Goal: Information Seeking & Learning: Learn about a topic

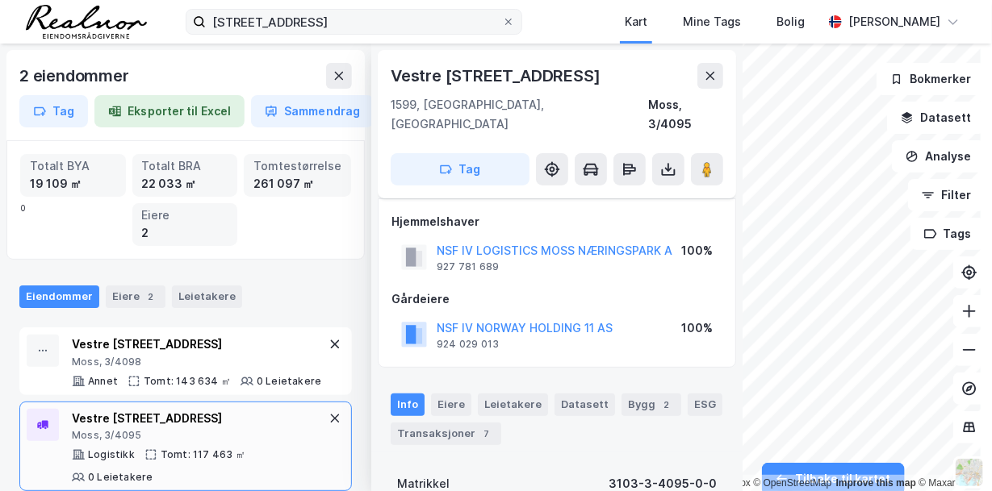
scroll to position [83, 0]
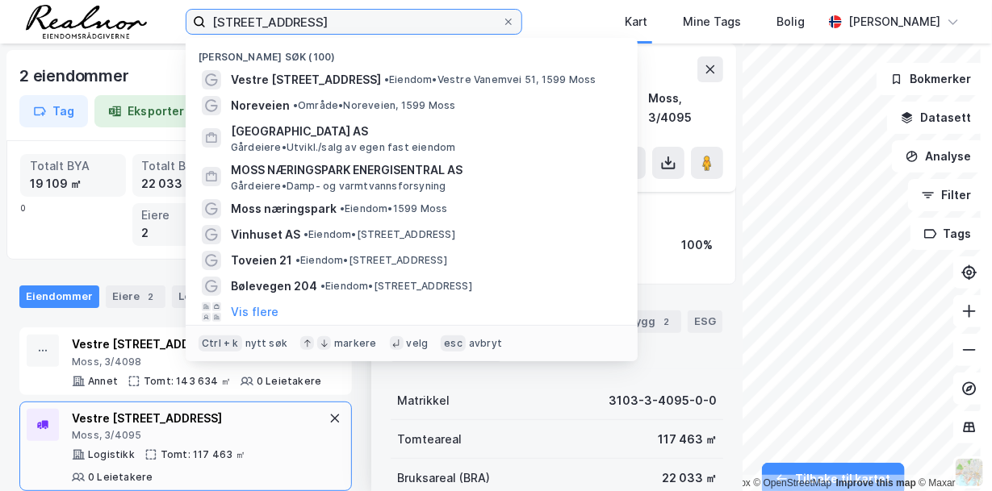
drag, startPoint x: 329, startPoint y: 19, endPoint x: 106, endPoint y: -12, distance: 225.7
click at [106, 0] on html "vestre vanemvei 51 Nylige søk (100) [STREET_ADDRESS] • Eiendom • Vestre [STREET…" at bounding box center [496, 245] width 992 height 491
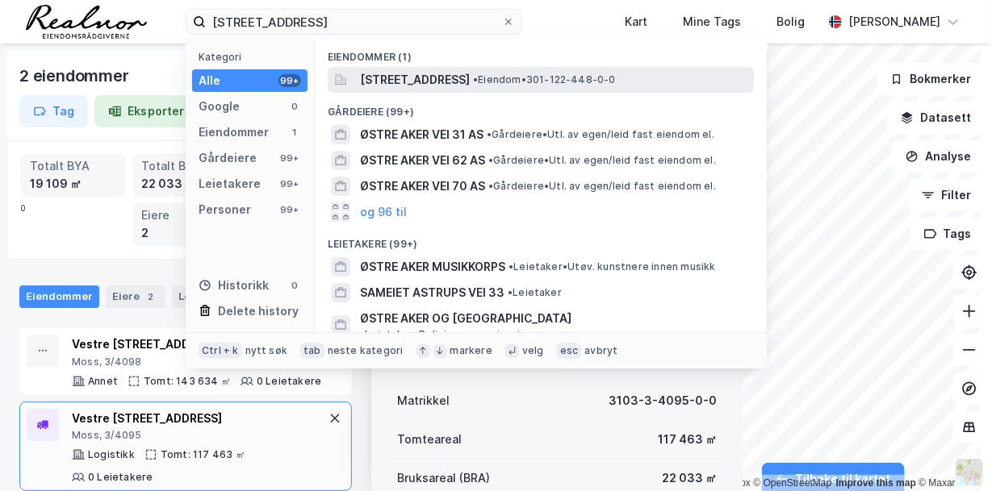
click at [470, 79] on span "[STREET_ADDRESS]" at bounding box center [415, 79] width 110 height 19
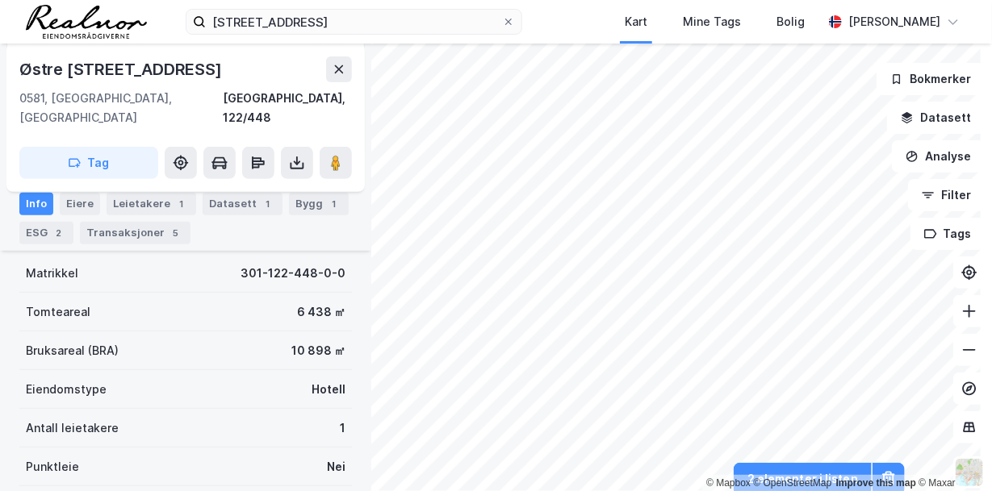
scroll to position [244, 0]
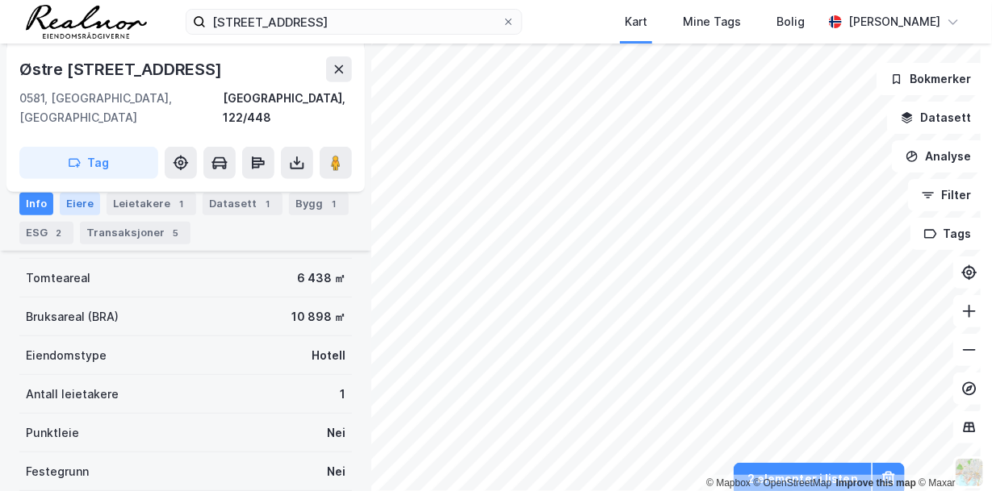
click at [77, 202] on div "Eiere" at bounding box center [80, 203] width 40 height 23
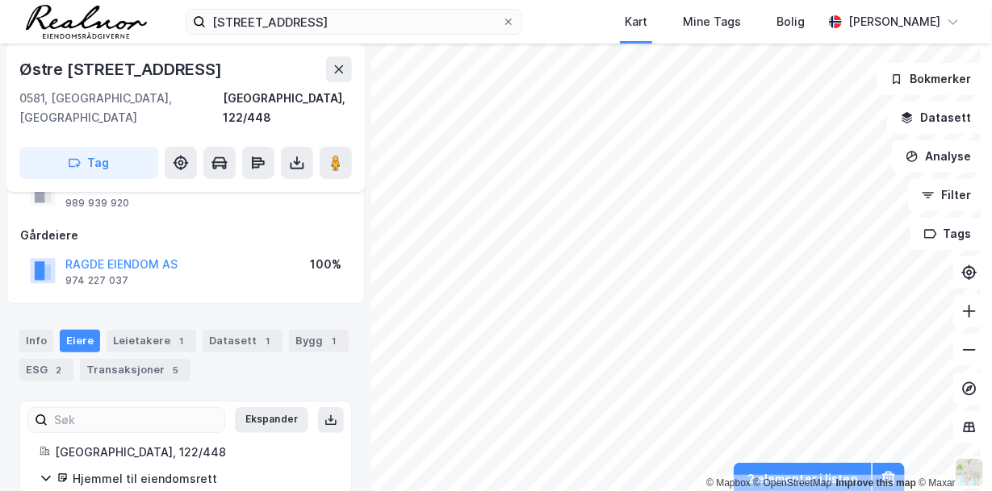
scroll to position [136, 0]
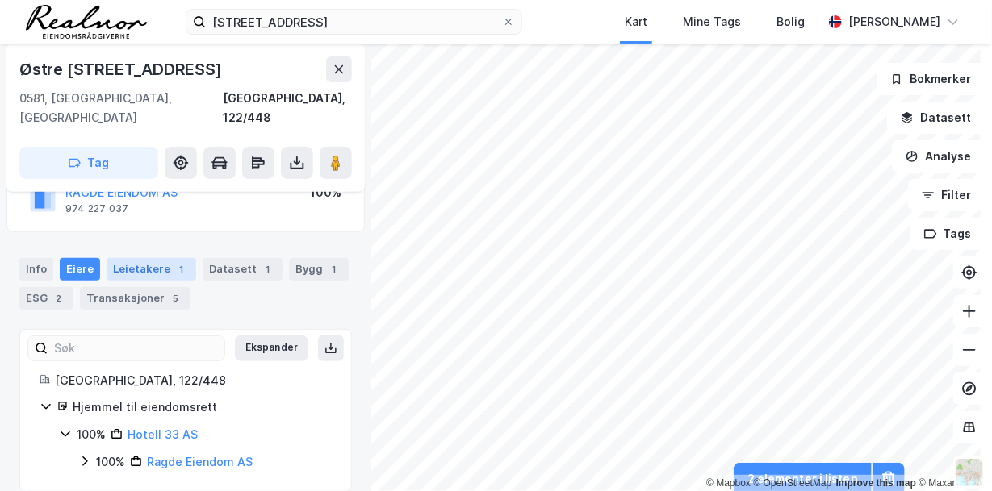
click at [159, 258] on div "Leietakere 1" at bounding box center [152, 269] width 90 height 23
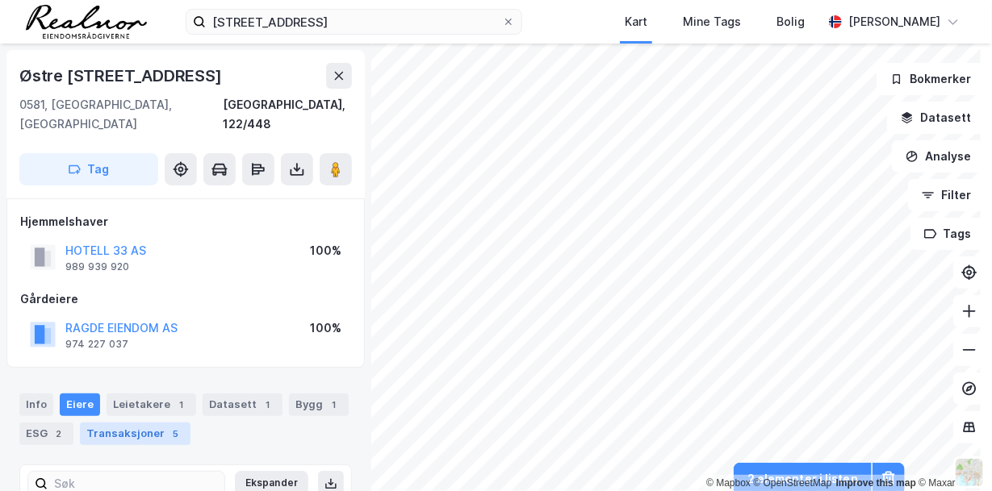
click at [168, 426] on div "5" at bounding box center [176, 434] width 16 height 16
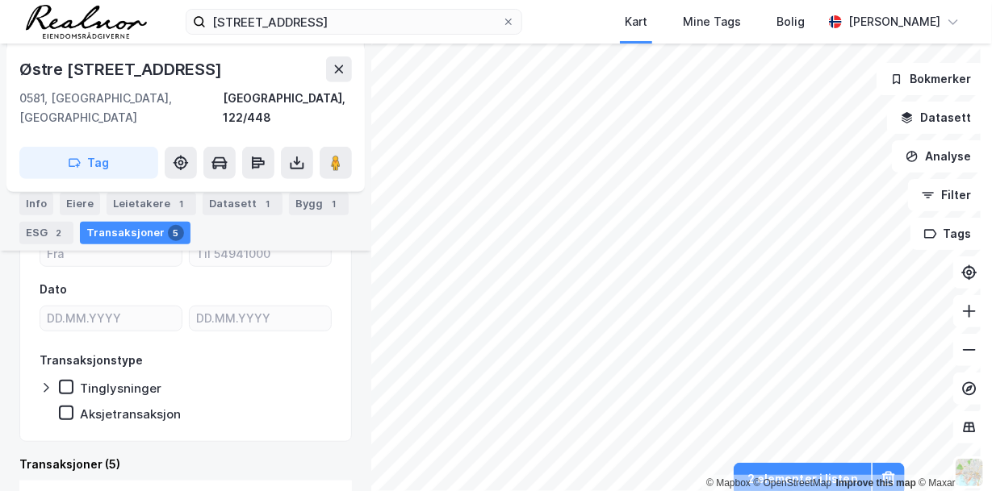
scroll to position [242, 0]
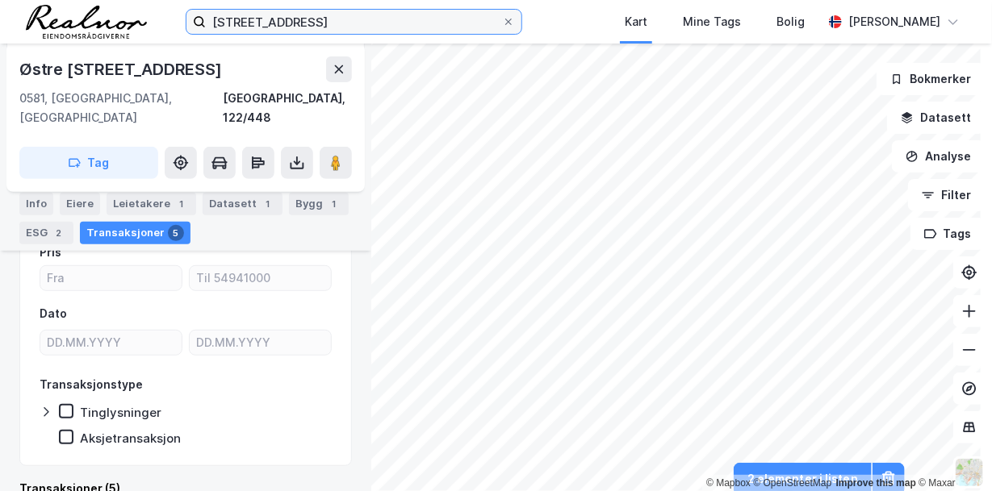
click at [344, 19] on input "[STREET_ADDRESS]" at bounding box center [354, 22] width 296 height 24
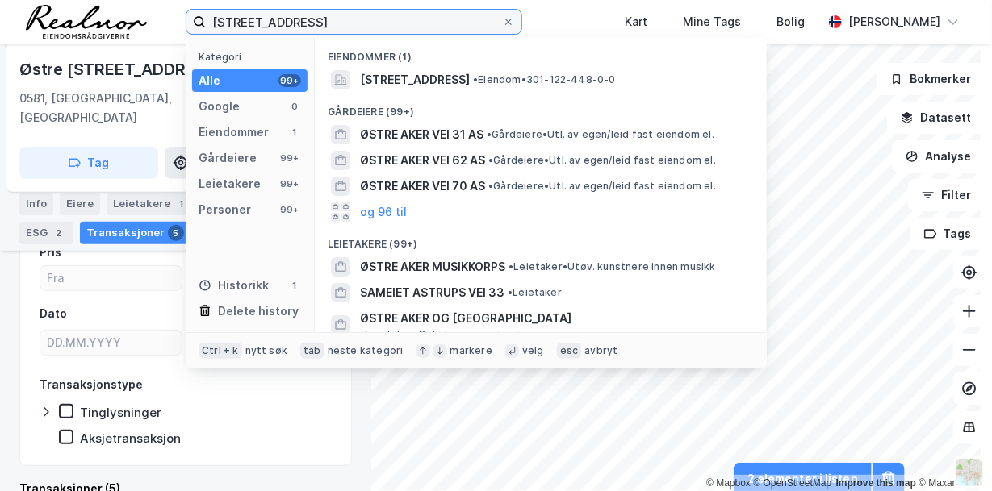
drag, startPoint x: 332, startPoint y: 20, endPoint x: 67, endPoint y: 9, distance: 265.7
click at [111, 1] on div "østre [STREET_ADDRESS] Kategori Alle 99+ Google 0 Eiendommer 1 Gårdeiere 99+ Le…" at bounding box center [496, 22] width 992 height 44
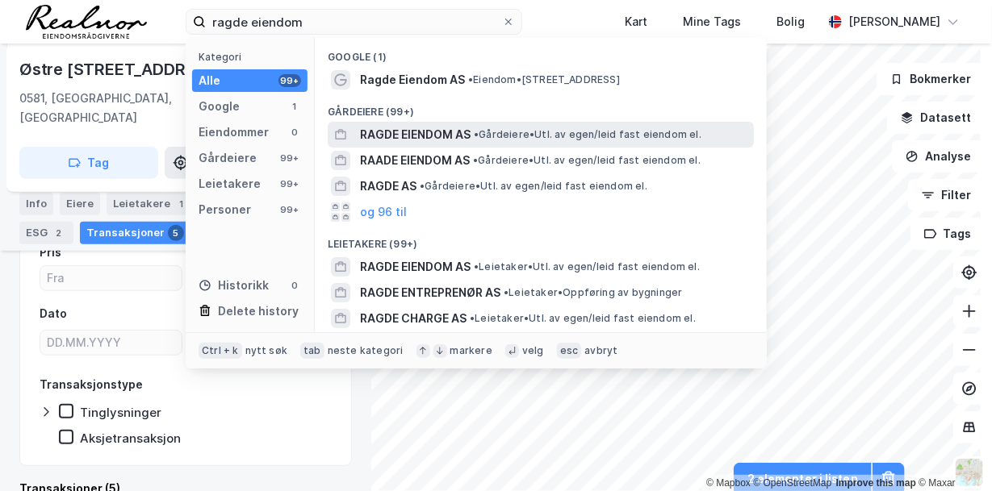
click at [470, 132] on span "RAGDE EIENDOM AS" at bounding box center [415, 134] width 111 height 19
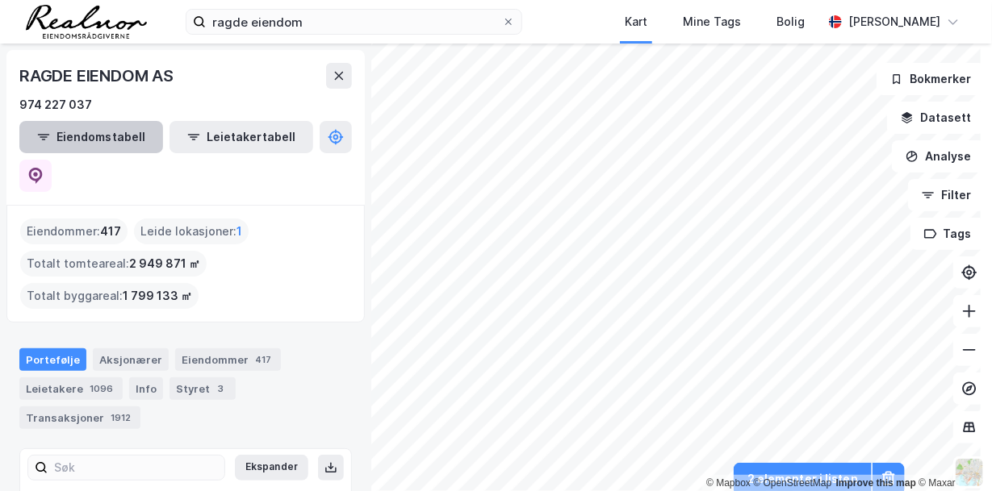
click at [113, 133] on button "Eiendomstabell" at bounding box center [91, 137] width 144 height 32
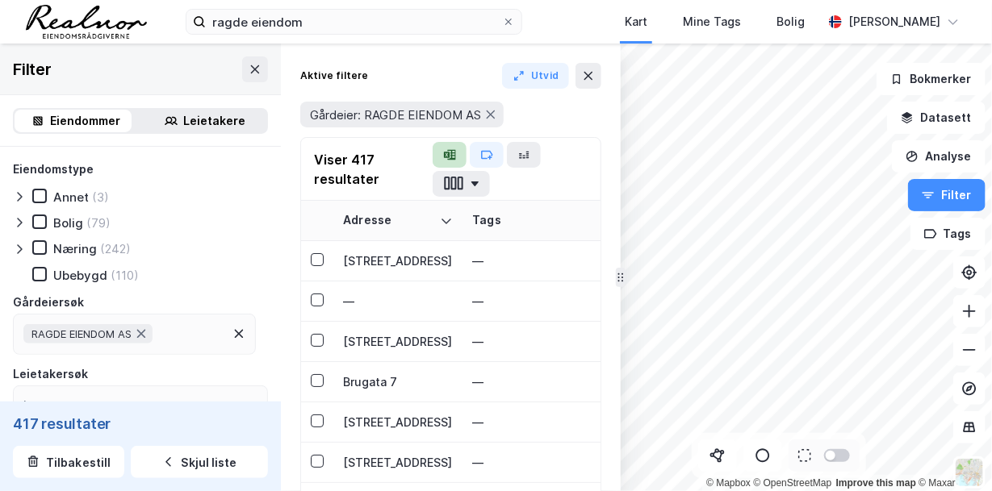
click at [449, 154] on icon "button" at bounding box center [452, 154] width 8 height 10
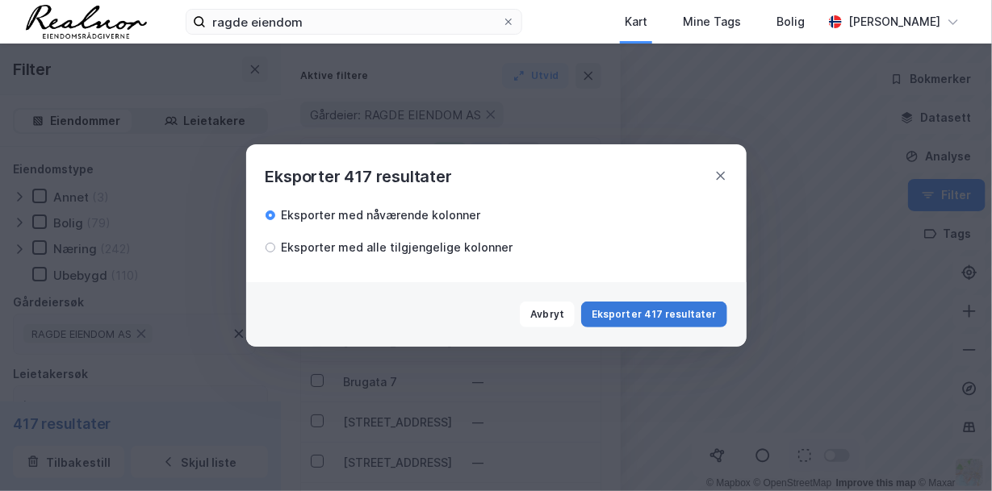
click at [637, 313] on button "Eksporter 417 resultater" at bounding box center [653, 315] width 145 height 26
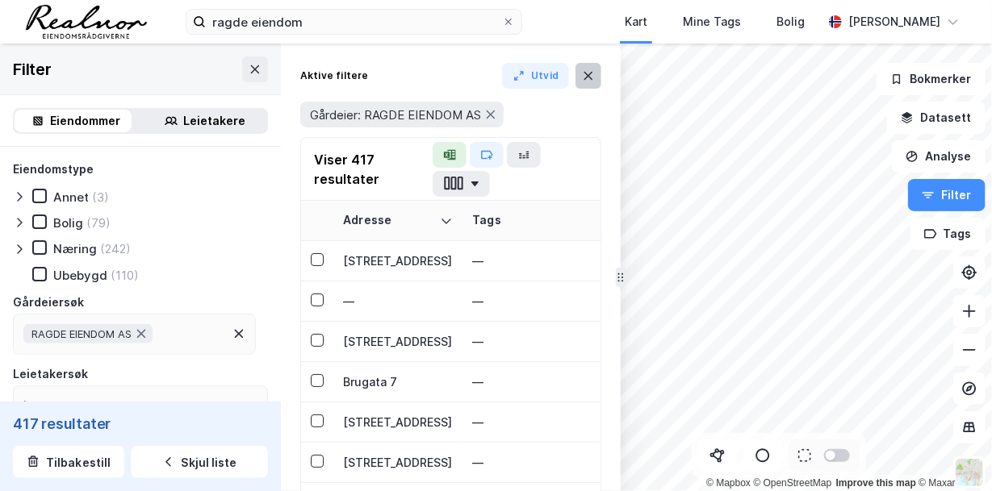
click at [592, 75] on icon at bounding box center [588, 75] width 13 height 13
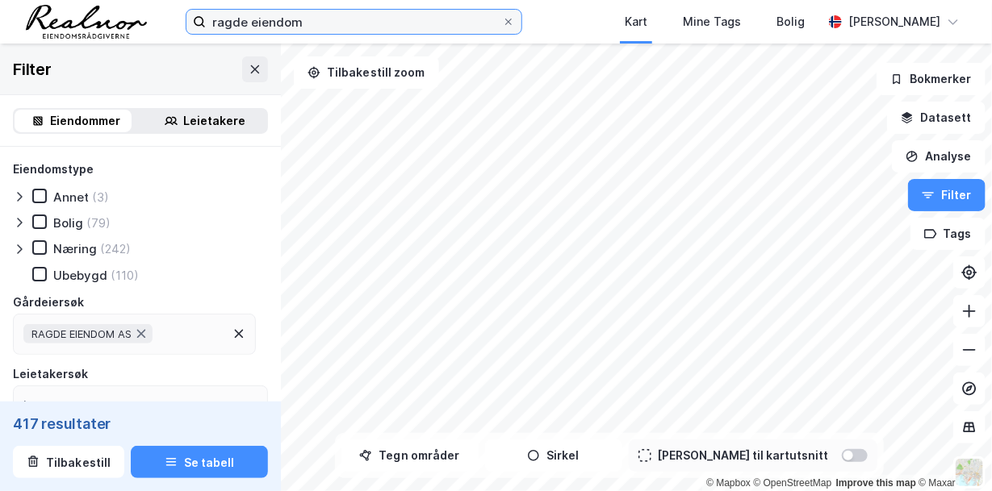
click at [325, 23] on input "ragde eiendom" at bounding box center [354, 22] width 296 height 24
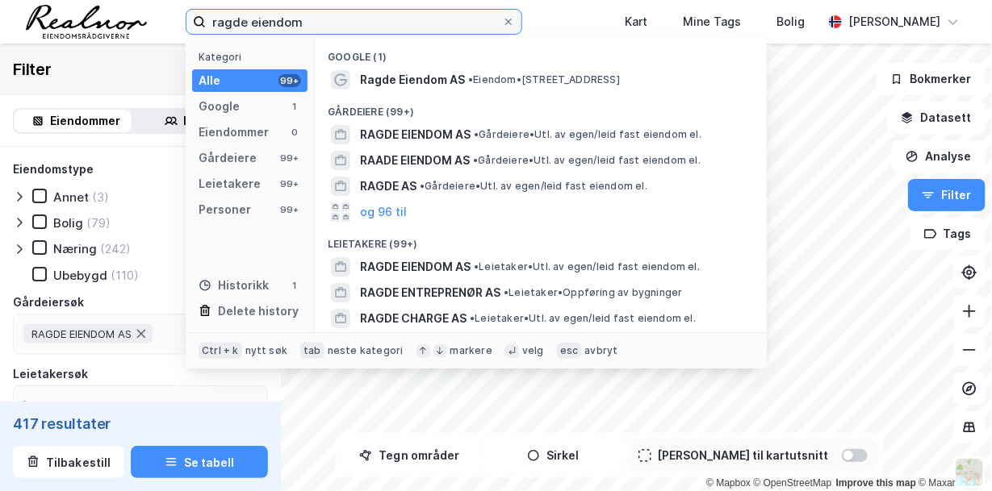
drag, startPoint x: 323, startPoint y: 22, endPoint x: 50, endPoint y: -12, distance: 274.8
click at [50, 0] on html "ragde eiendom Kategori Alle 99+ Google 1 Eiendommer 0 Gårdeiere 99+ Leietakere …" at bounding box center [496, 245] width 992 height 491
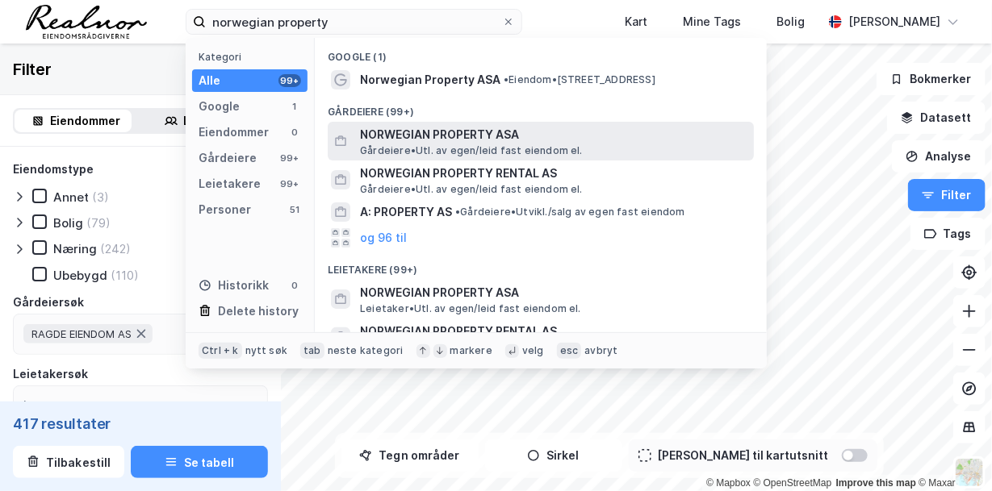
click at [469, 142] on span "NORWEGIAN PROPERTY ASA" at bounding box center [553, 134] width 387 height 19
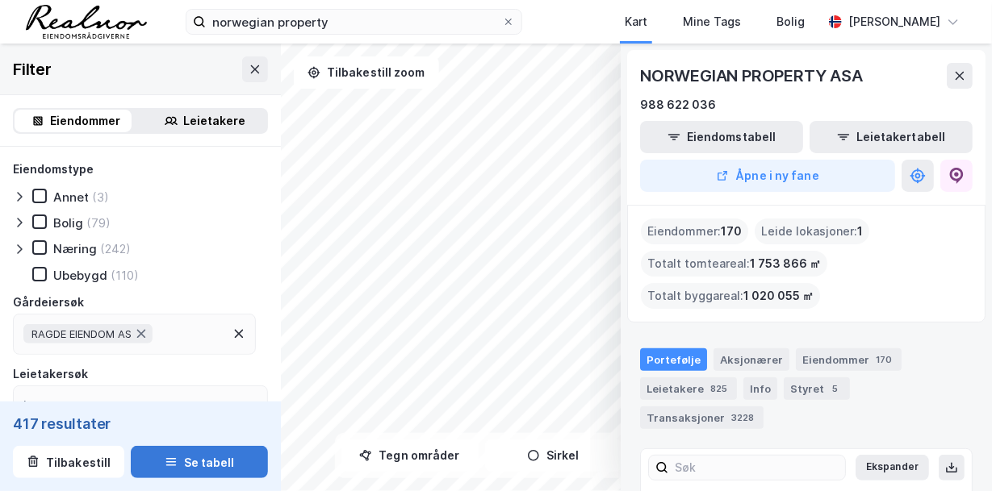
click at [185, 457] on button "Se tabell" at bounding box center [199, 462] width 137 height 32
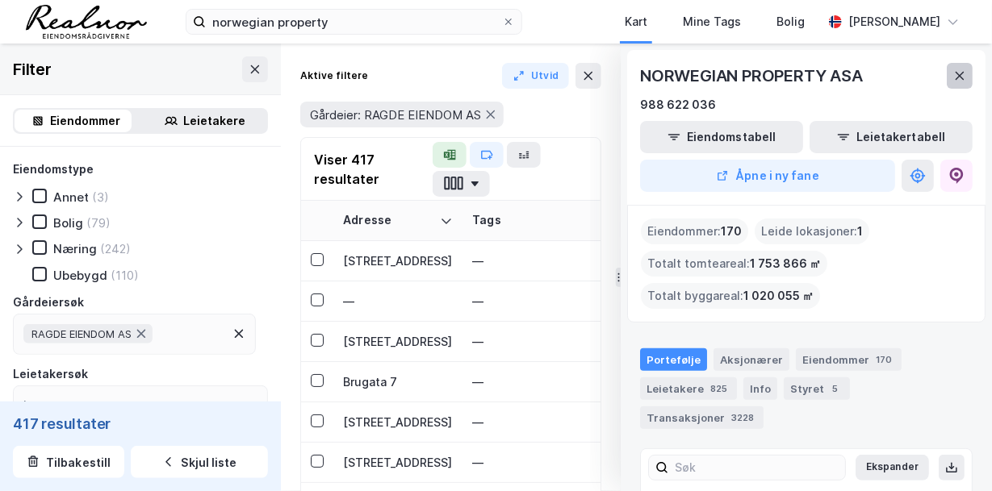
click at [960, 74] on icon at bounding box center [959, 76] width 9 height 8
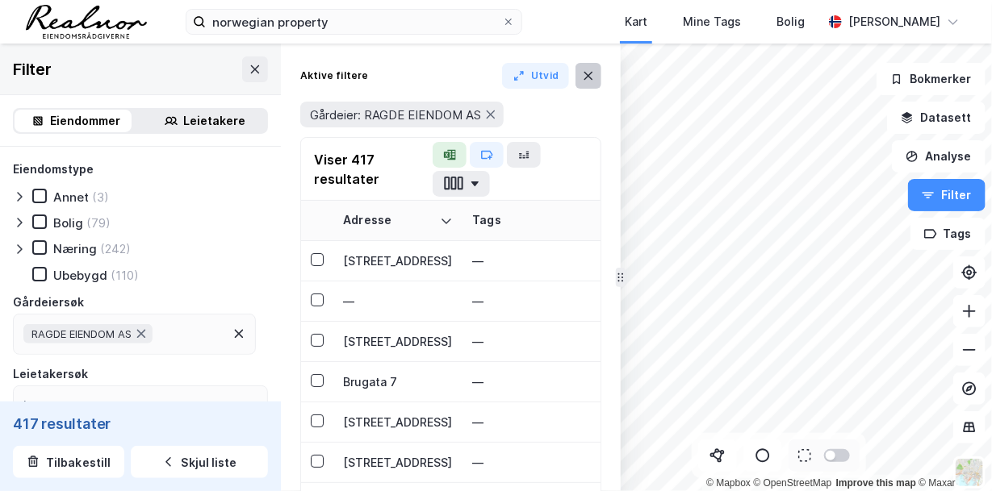
click at [583, 75] on icon at bounding box center [588, 75] width 13 height 13
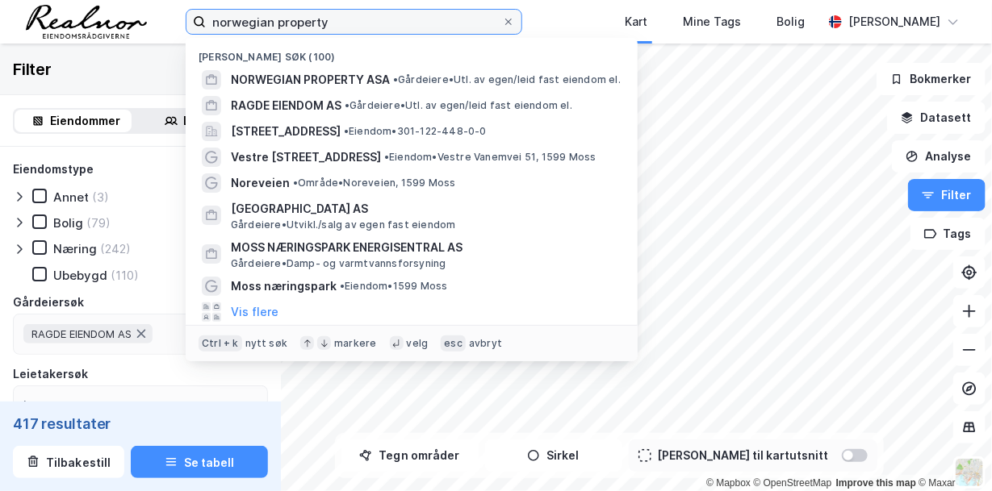
click at [361, 25] on input "norwegian property" at bounding box center [354, 22] width 296 height 24
drag, startPoint x: 345, startPoint y: 23, endPoint x: 86, endPoint y: -1, distance: 260.1
click at [86, 0] on html "norwegian property Nylige søk (100) NORWEGIAN PROPERTY ASA • Gårdeiere • Utl. a…" at bounding box center [496, 245] width 992 height 491
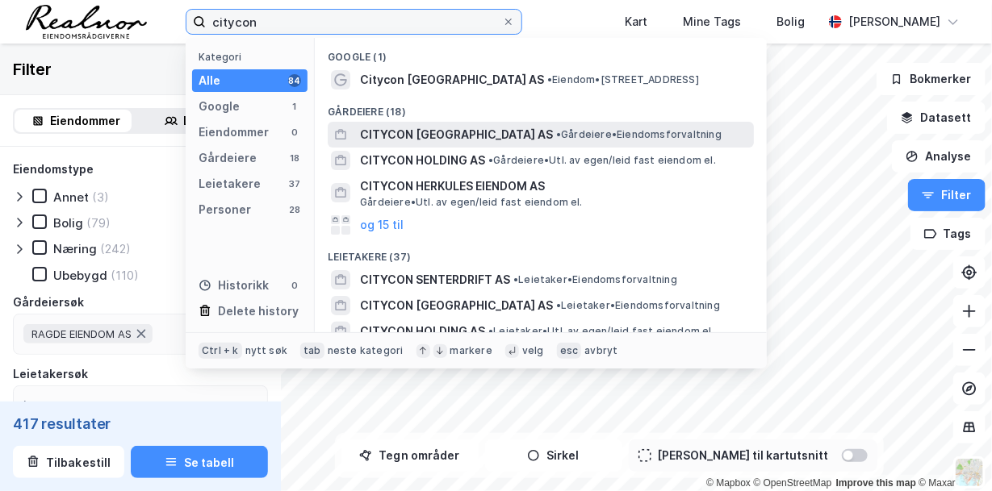
type input "citycon"
click at [478, 126] on span "CITYCON [GEOGRAPHIC_DATA] AS" at bounding box center [456, 134] width 193 height 19
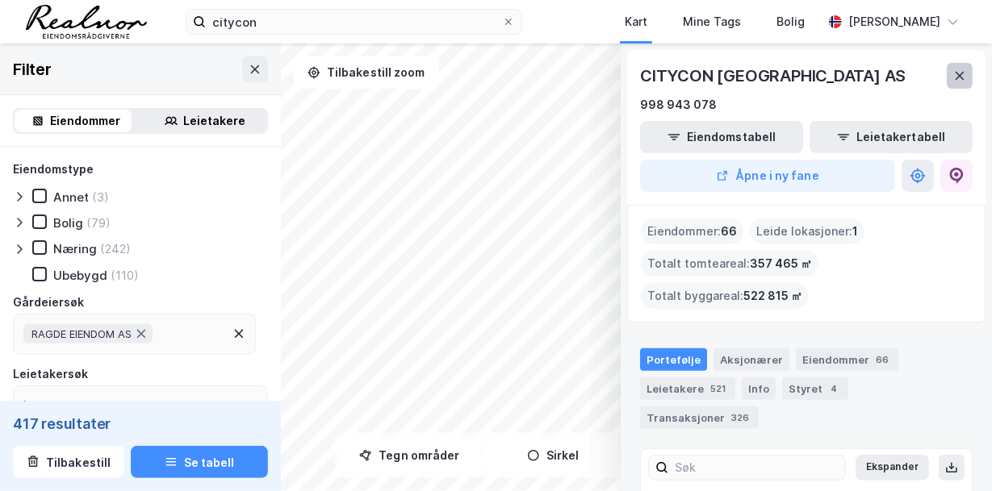
click at [962, 77] on icon at bounding box center [959, 75] width 13 height 13
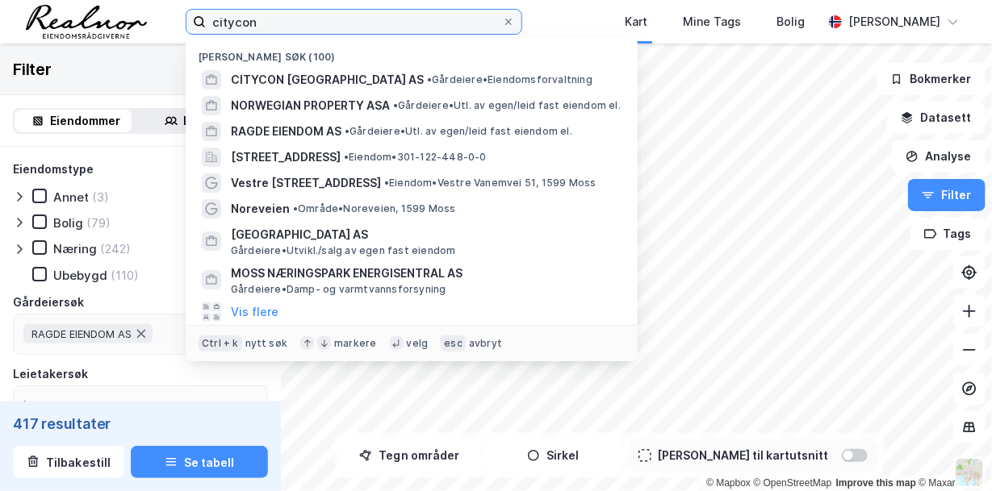
click at [261, 17] on input "citycon" at bounding box center [354, 22] width 296 height 24
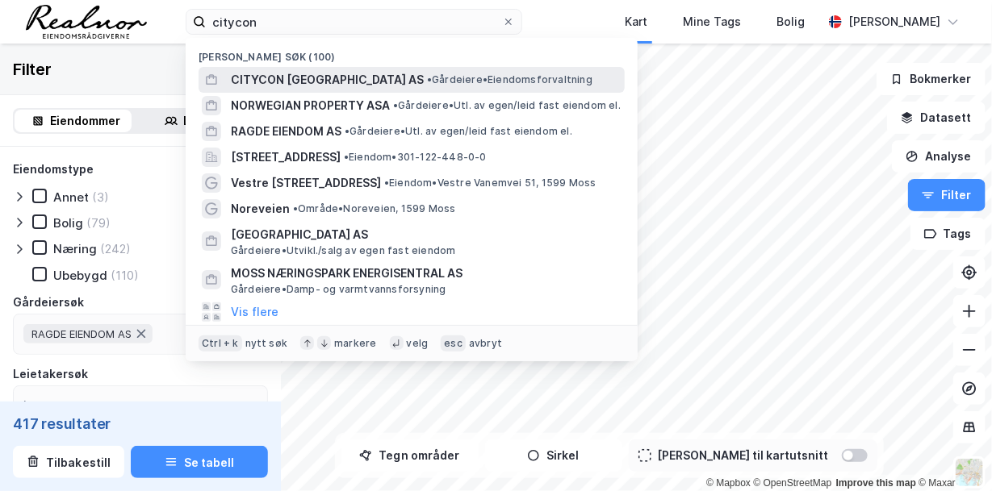
click at [331, 74] on span "CITYCON [GEOGRAPHIC_DATA] AS" at bounding box center [327, 79] width 193 height 19
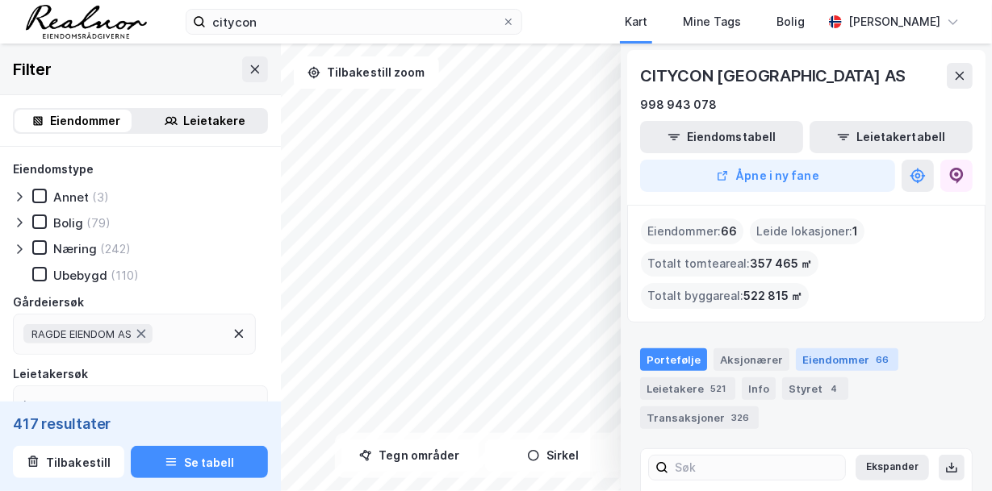
click at [832, 355] on div "Eiendommer 66" at bounding box center [847, 360] width 102 height 23
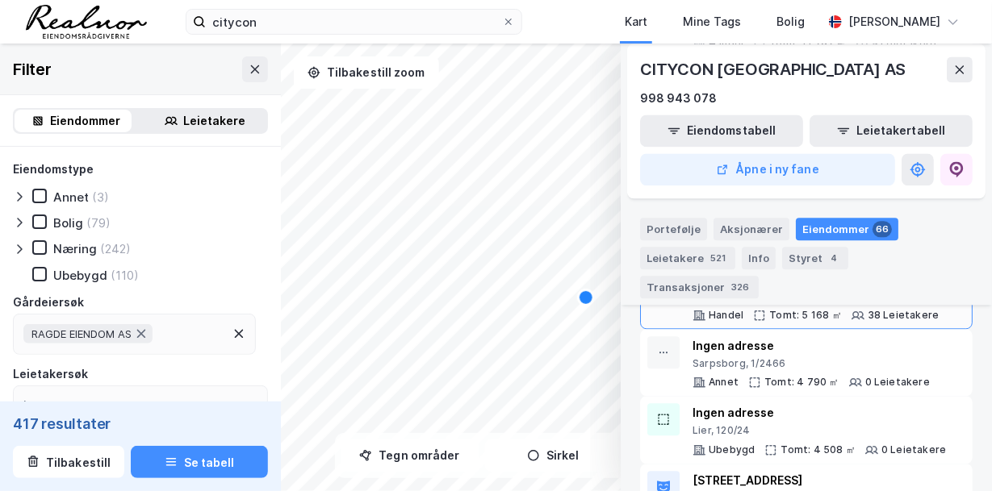
scroll to position [1130, 0]
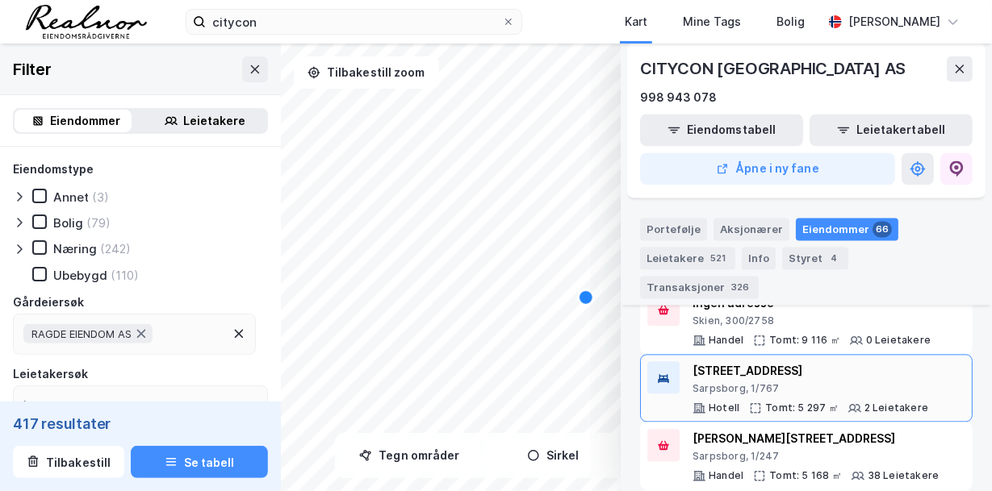
click at [763, 362] on div "[STREET_ADDRESS]" at bounding box center [810, 371] width 236 height 19
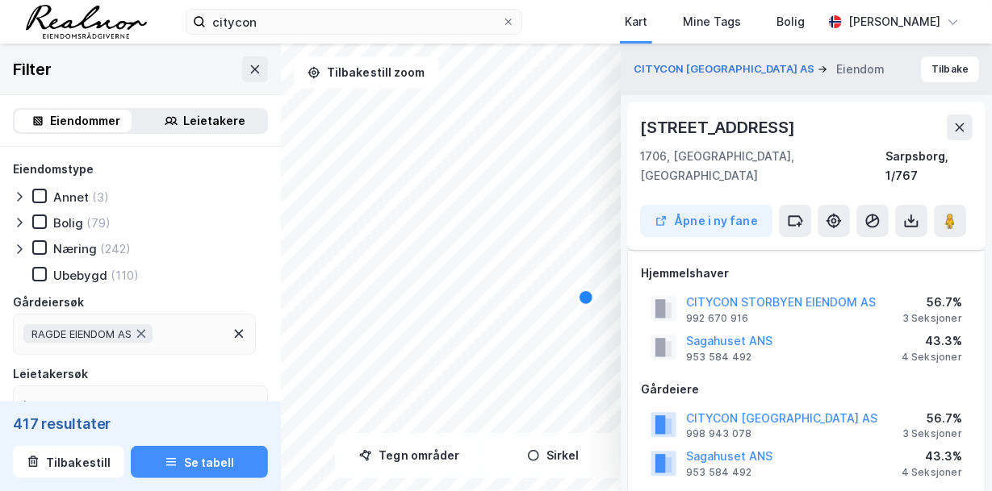
scroll to position [242, 0]
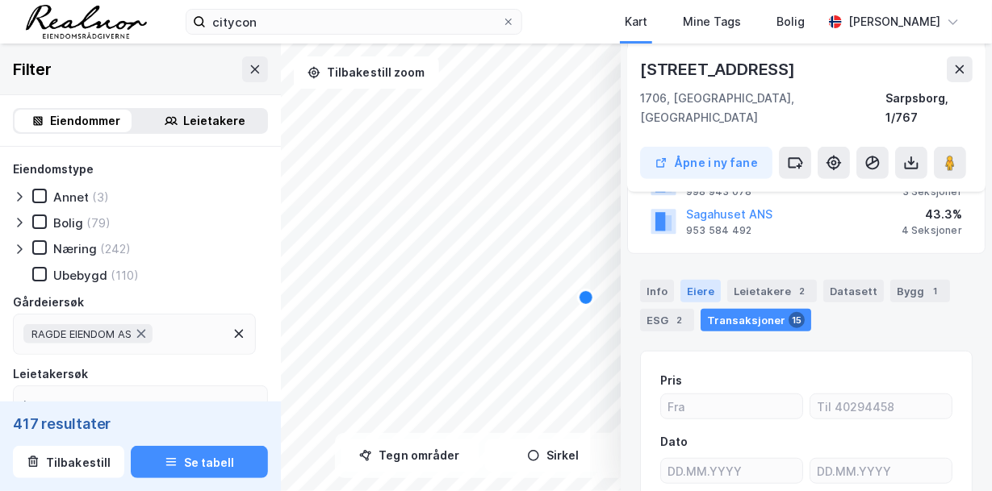
click at [699, 280] on div "Eiere" at bounding box center [700, 291] width 40 height 23
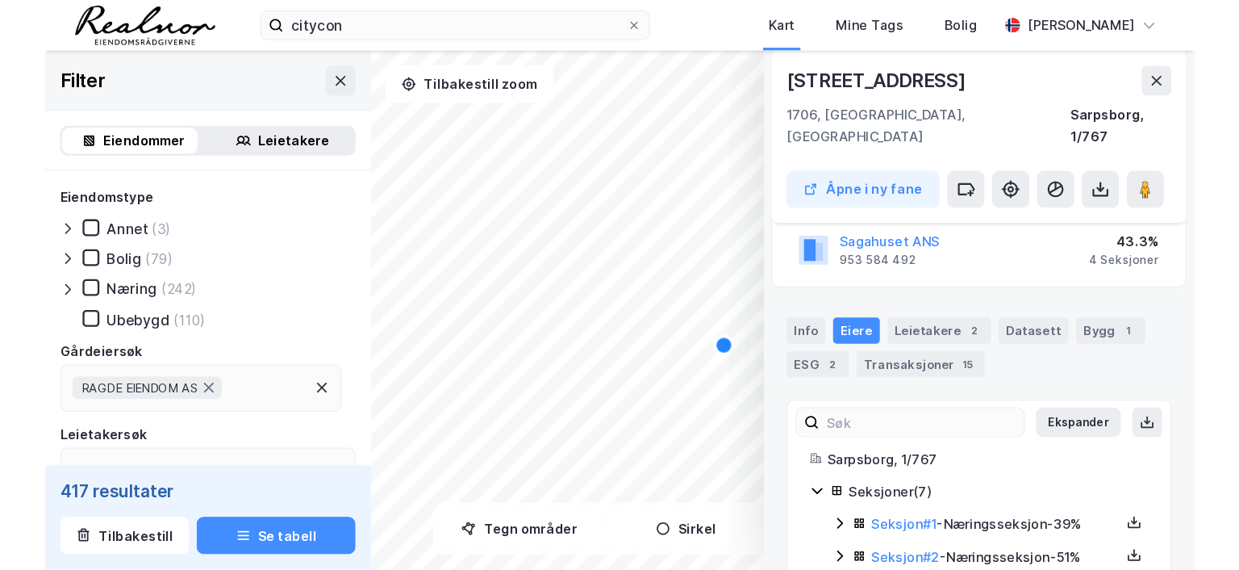
scroll to position [87, 0]
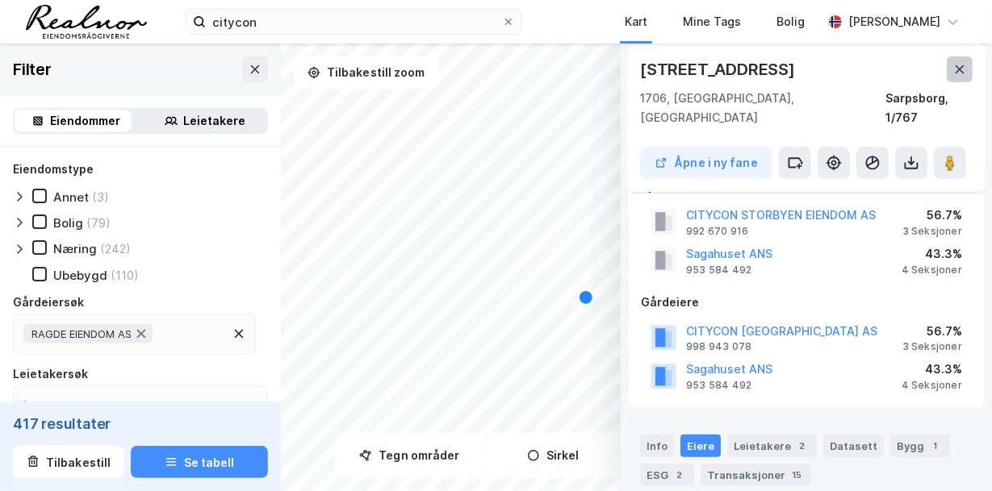
click at [952, 69] on button at bounding box center [959, 69] width 26 height 26
